Goal: Information Seeking & Learning: Understand process/instructions

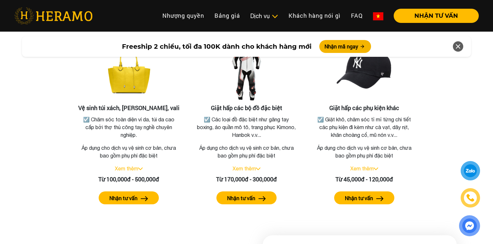
scroll to position [1418, 0]
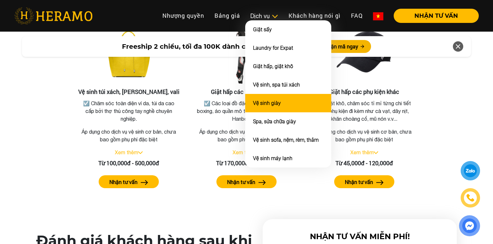
click at [266, 96] on li "Vệ sinh giày" at bounding box center [288, 103] width 86 height 18
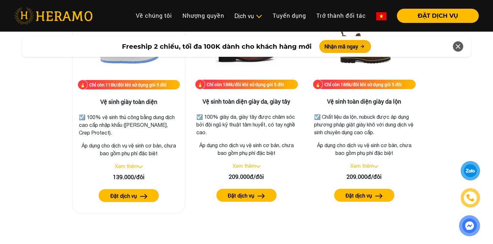
scroll to position [931, 0]
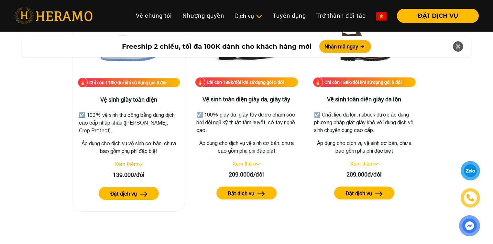
click at [141, 165] on img at bounding box center [140, 165] width 5 height 3
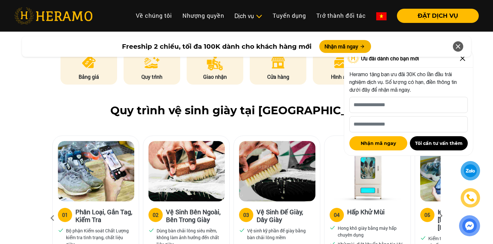
scroll to position [332, 0]
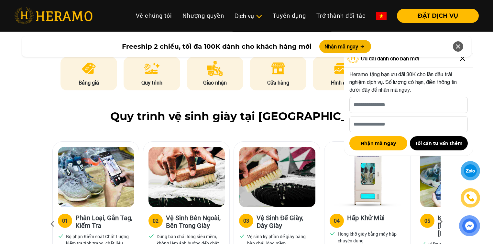
click at [14, 141] on div "Quy trình vệ sinh giày tại [GEOGRAPHIC_DATA] 01 Phân Loại, Gắn Tag, Kiểm Tra Bộ…" at bounding box center [246, 208] width 493 height 197
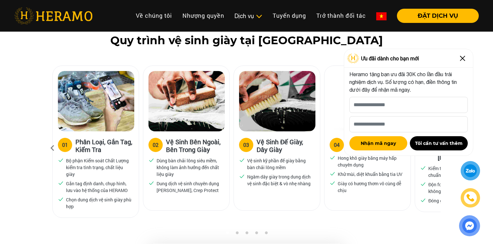
scroll to position [409, 0]
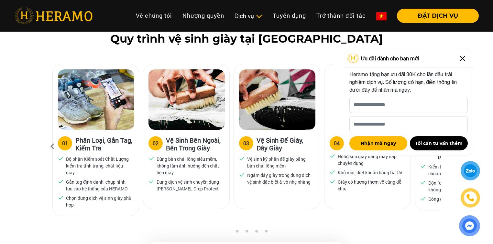
click at [462, 57] on img at bounding box center [462, 58] width 10 height 10
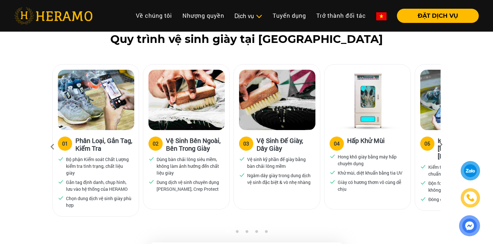
click at [439, 145] on icon at bounding box center [441, 147] width 12 height 4
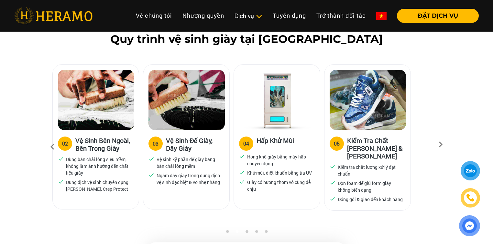
click at [439, 145] on icon at bounding box center [441, 147] width 12 height 4
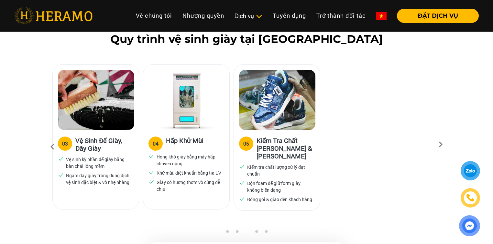
click at [439, 145] on icon at bounding box center [441, 147] width 12 height 4
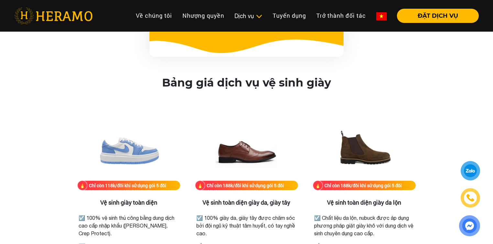
scroll to position [823, 0]
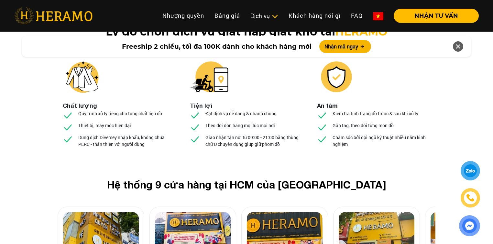
scroll to position [2457, 0]
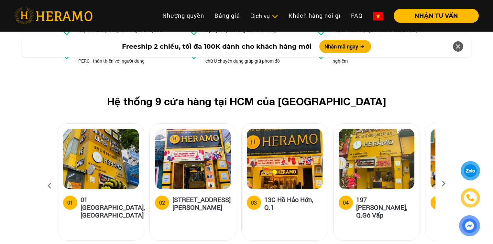
click at [445, 184] on icon at bounding box center [443, 186] width 12 height 4
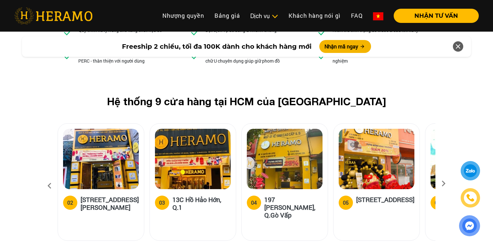
click at [445, 184] on icon at bounding box center [443, 186] width 12 height 4
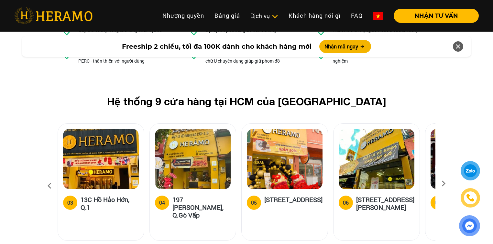
click at [445, 184] on icon at bounding box center [443, 186] width 12 height 4
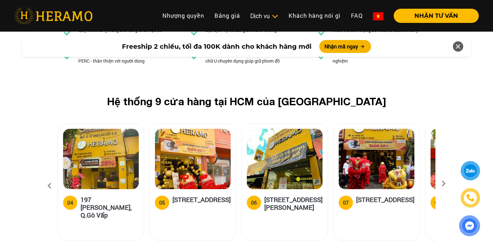
click at [445, 184] on icon at bounding box center [443, 186] width 12 height 4
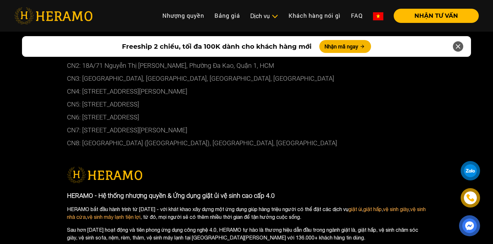
scroll to position [3621, 0]
